Goal: Find contact information: Find contact information

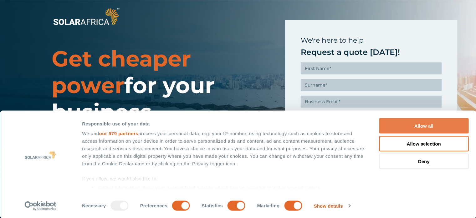
click at [431, 124] on button "Allow all" at bounding box center [424, 125] width 90 height 15
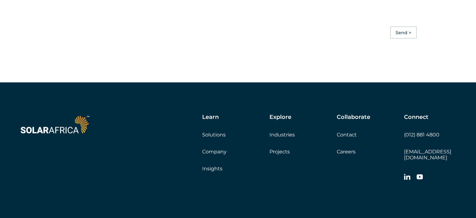
scroll to position [1434, 0]
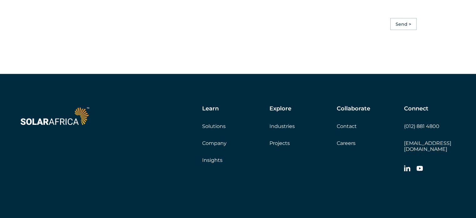
click at [352, 125] on link "Contact" at bounding box center [347, 126] width 20 height 6
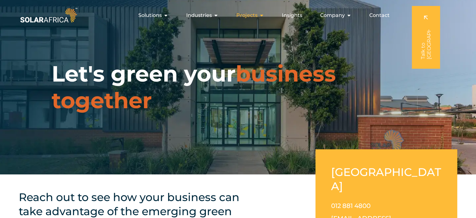
click at [251, 14] on span "Projects" at bounding box center [246, 16] width 21 height 8
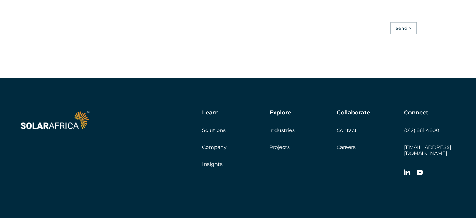
scroll to position [1434, 0]
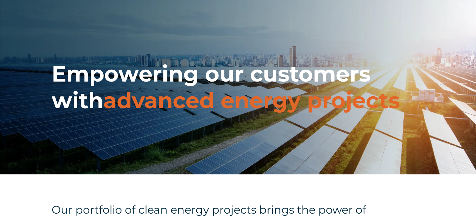
scroll to position [215, 0]
